Goal: Information Seeking & Learning: Learn about a topic

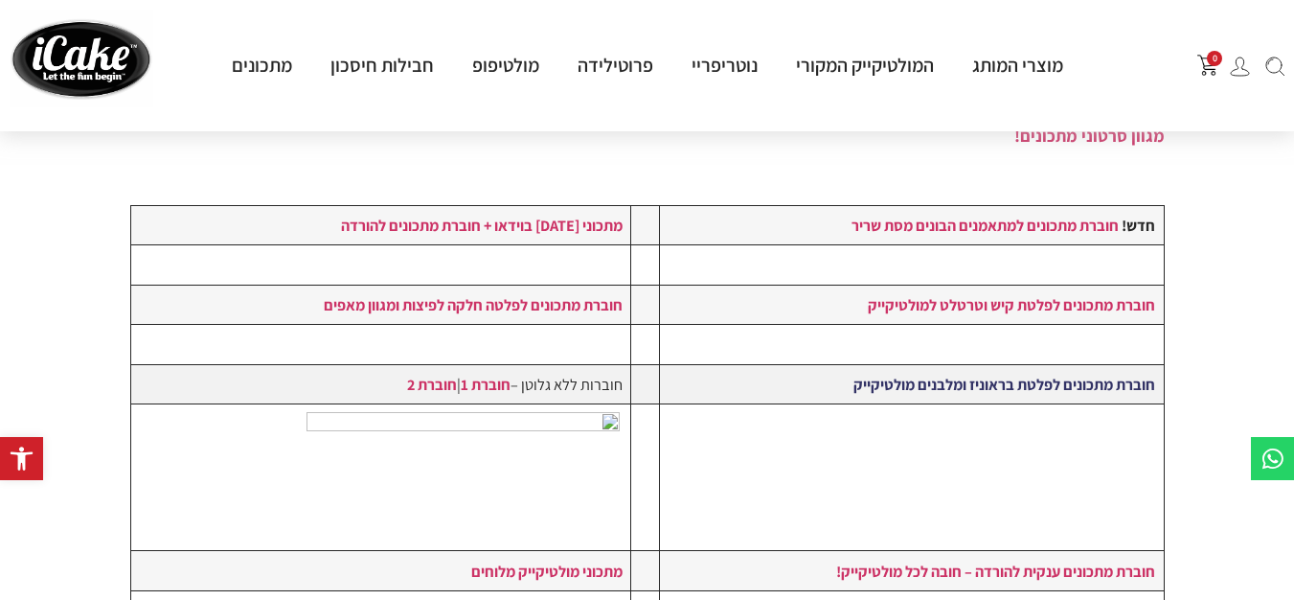
scroll to position [383, 0]
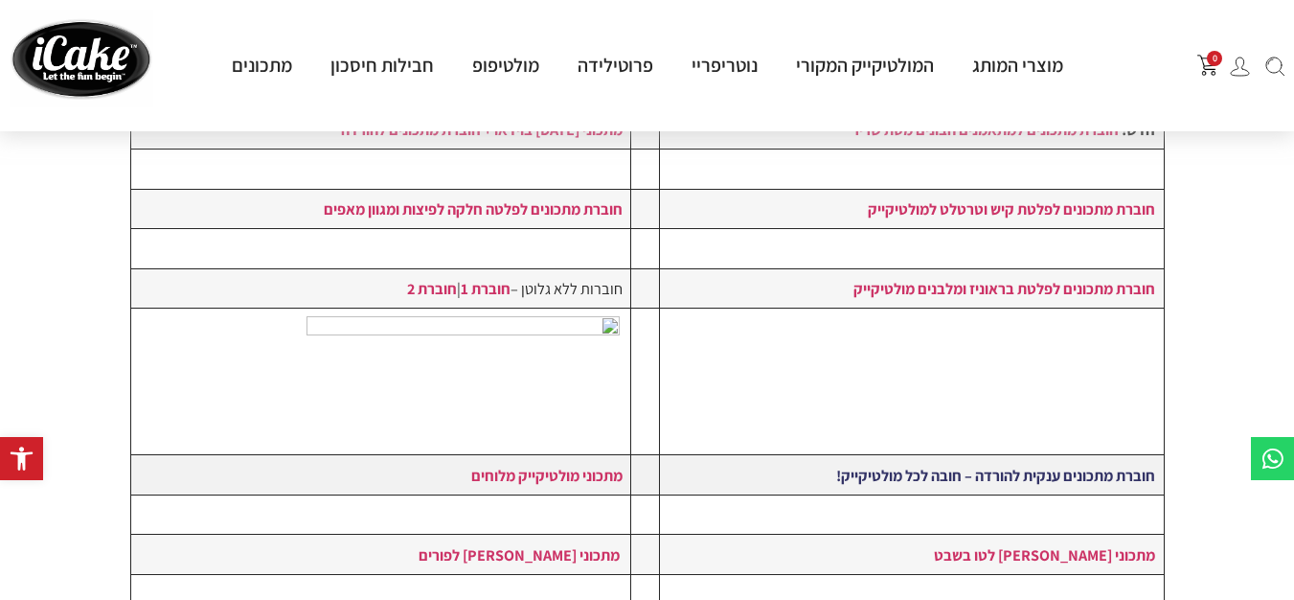
click at [880, 476] on strong "חוברת מתכונים ענקית להורדה – חובה לכל מולטיקייק!" at bounding box center [995, 475] width 319 height 21
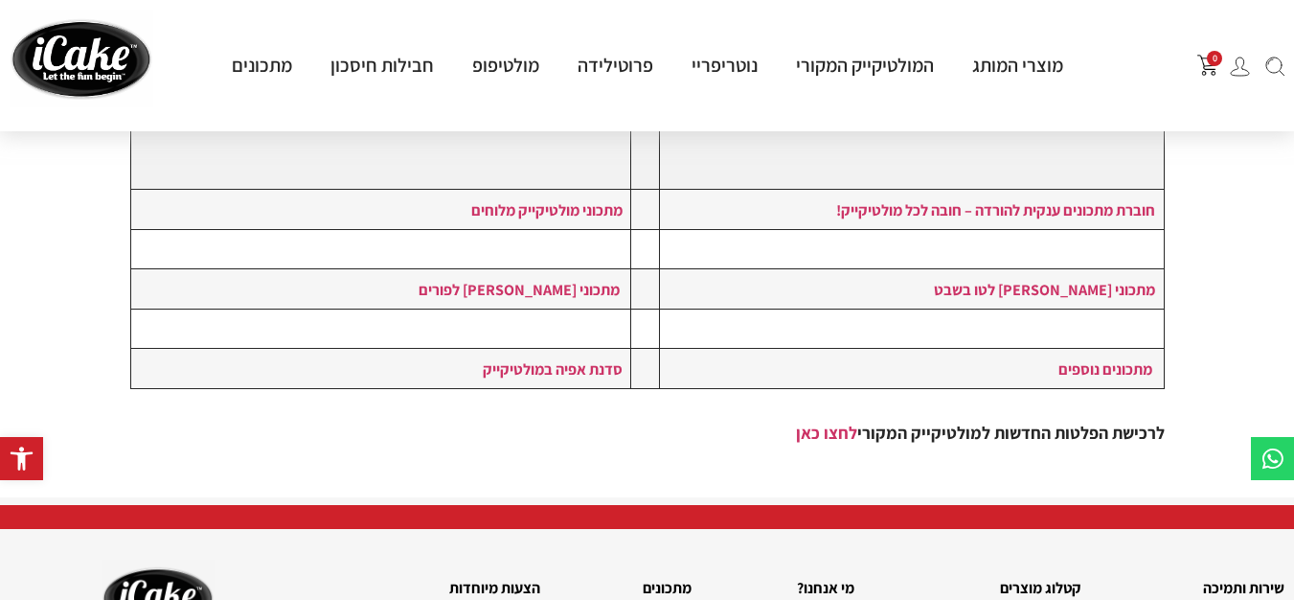
scroll to position [671, 0]
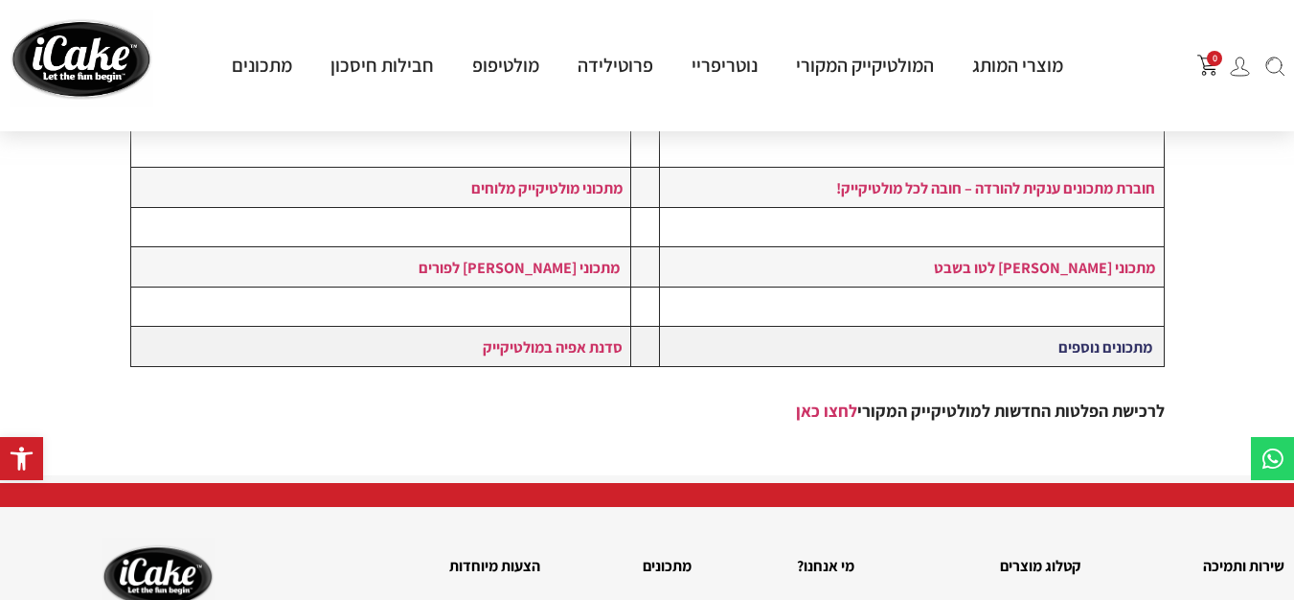
click at [1074, 345] on link "מתכונים נוספים" at bounding box center [1106, 346] width 94 height 21
click at [812, 419] on link "לחצו כאן" at bounding box center [826, 411] width 61 height 22
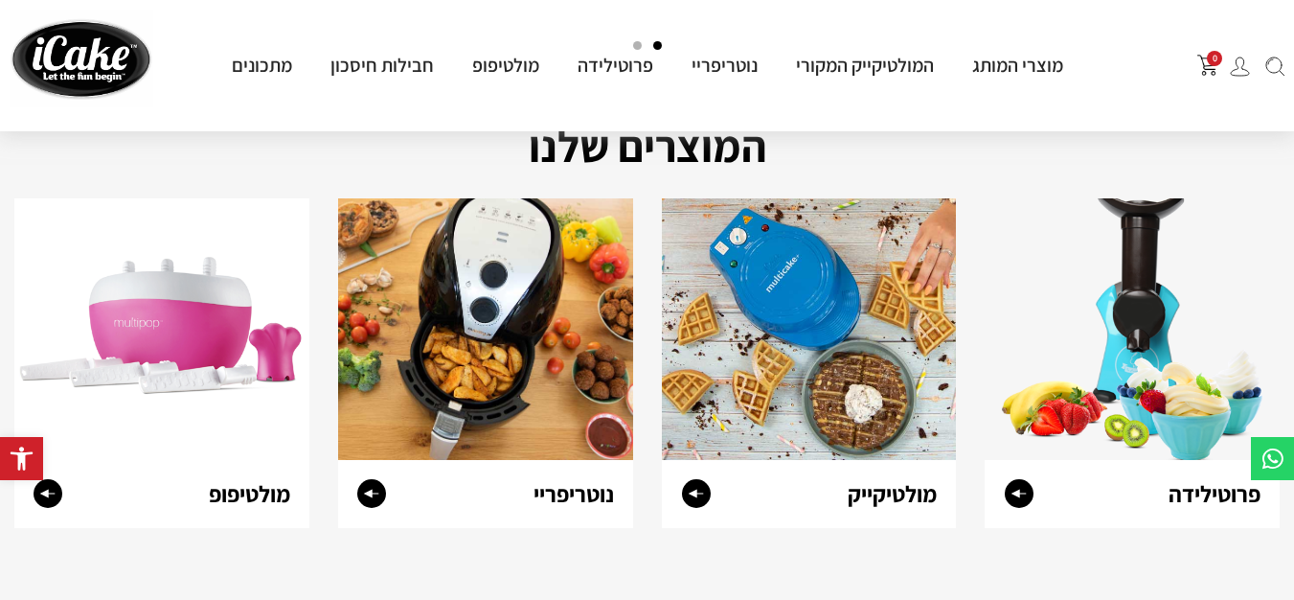
scroll to position [767, 0]
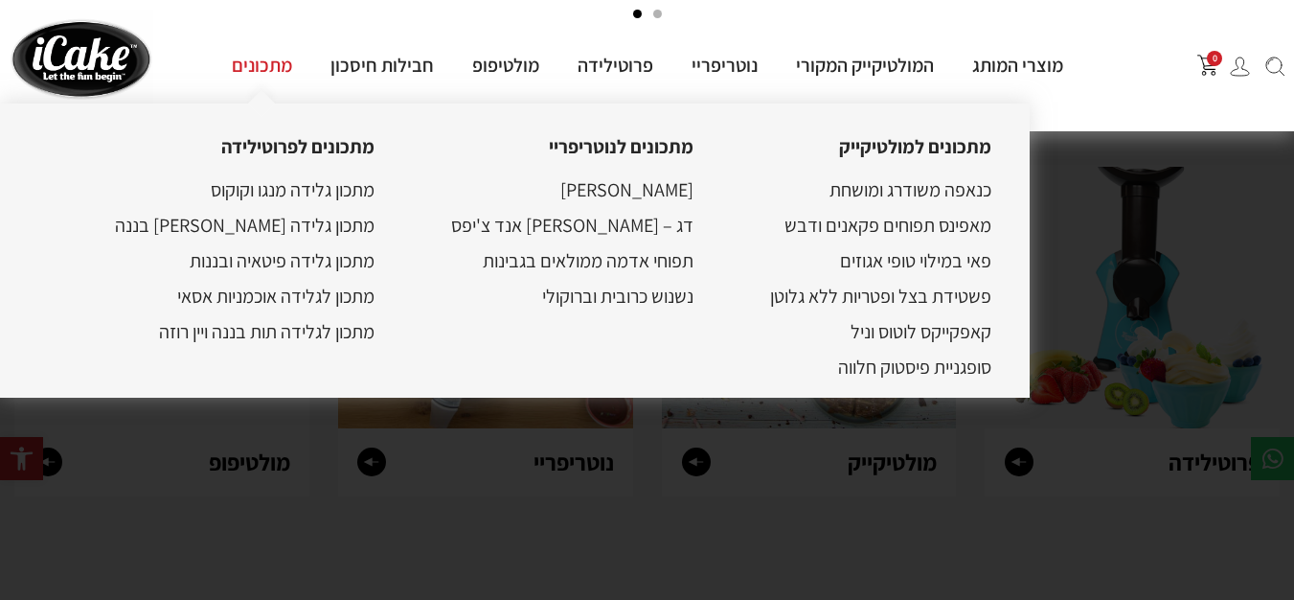
click at [274, 64] on link "מתכונים" at bounding box center [262, 65] width 99 height 25
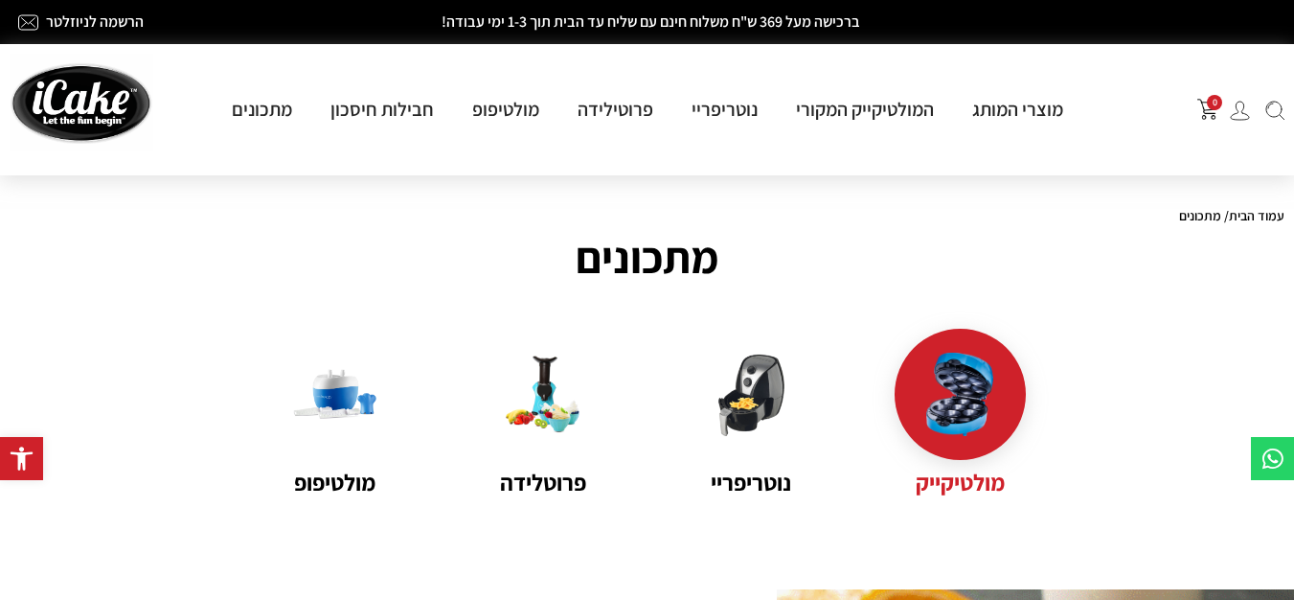
click at [1007, 367] on div at bounding box center [960, 394] width 131 height 131
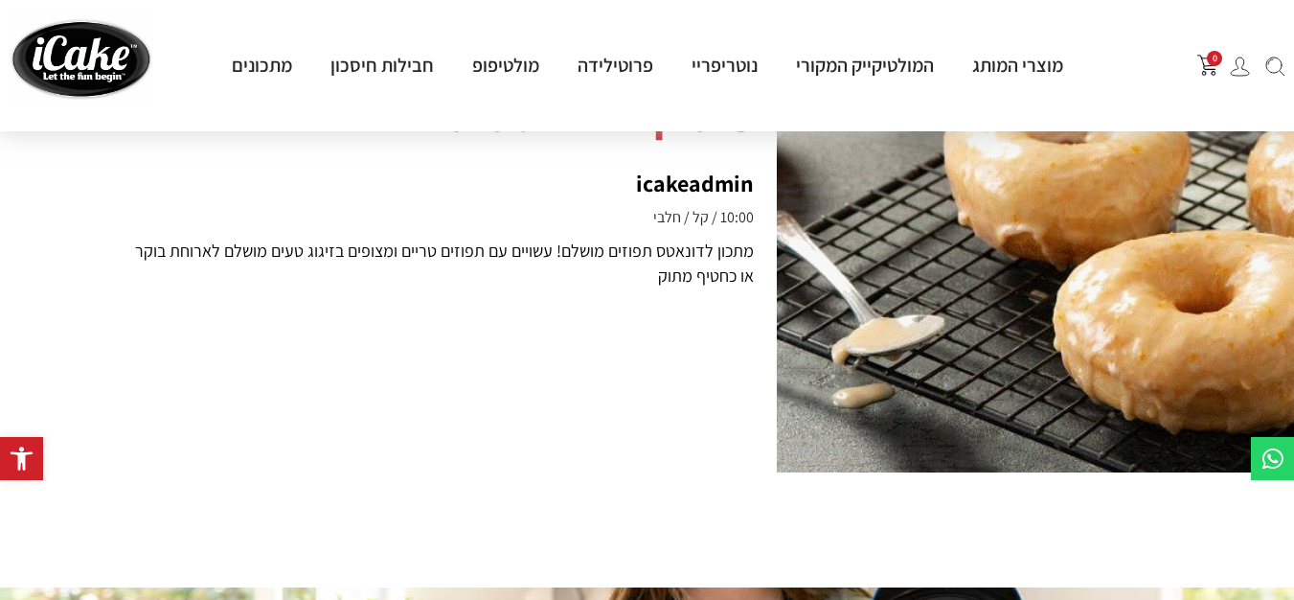
scroll to position [1150, 0]
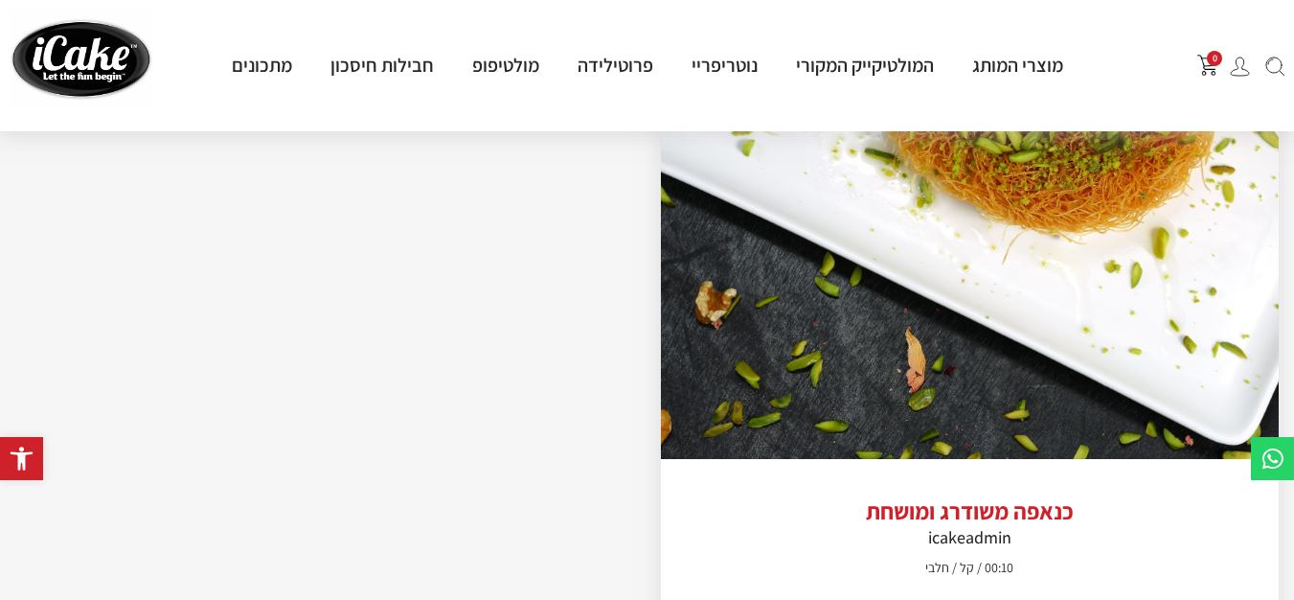
scroll to position [3291, 0]
